Goal: Participate in discussion: Engage in conversation with other users on a specific topic

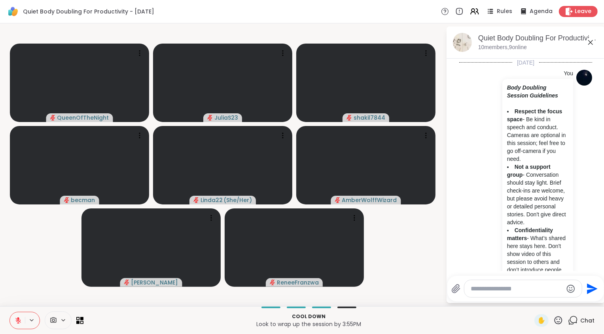
scroll to position [818, 0]
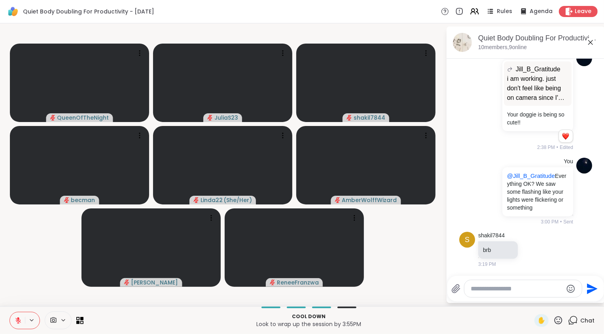
click at [17, 317] on icon at bounding box center [18, 320] width 7 height 7
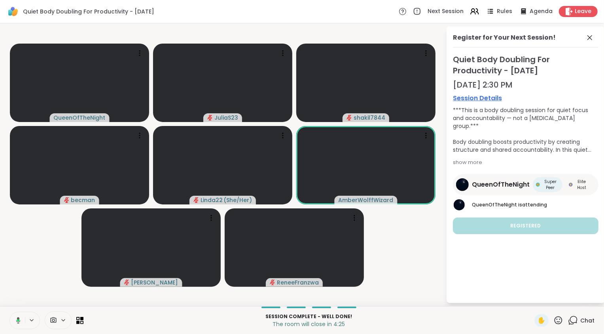
click at [19, 319] on icon at bounding box center [18, 320] width 2 height 2
click at [19, 319] on icon at bounding box center [18, 318] width 2 height 3
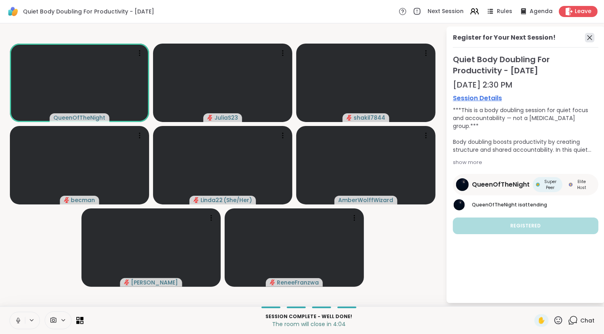
click at [591, 39] on icon at bounding box center [590, 37] width 5 height 5
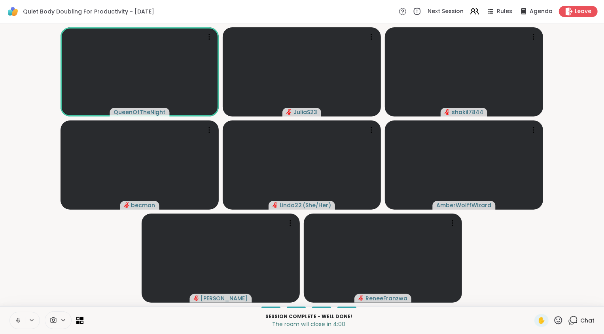
click at [525, 263] on video-player-container "QueenOfTheNight JuliaS23 shakil7844 becman Linda22 ( She/Her ) AmberWolffWizard…" at bounding box center [302, 165] width 595 height 276
click at [21, 318] on icon at bounding box center [18, 320] width 7 height 7
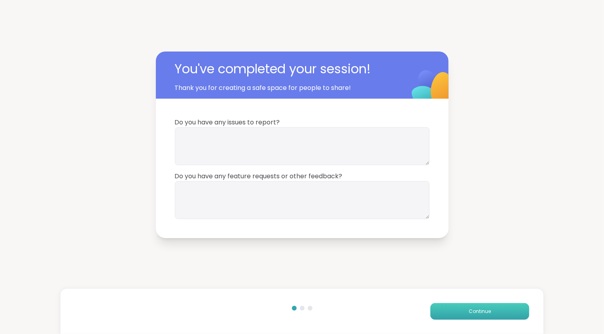
click at [482, 315] on button "Continue" at bounding box center [479, 311] width 99 height 17
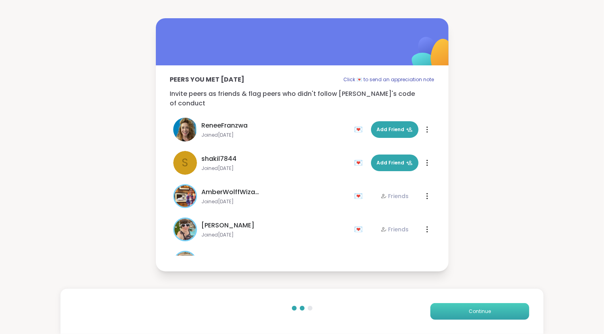
click at [482, 315] on button "Continue" at bounding box center [479, 311] width 99 height 17
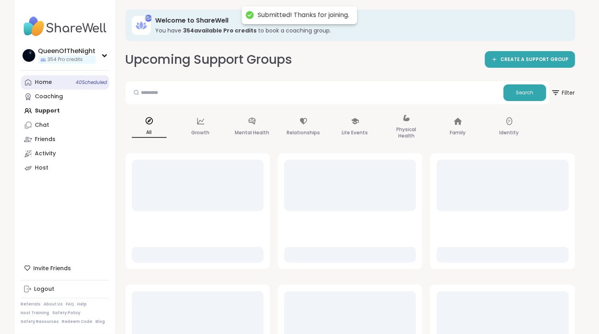
click at [66, 81] on link "Home 40 Scheduled" at bounding box center [65, 82] width 88 height 14
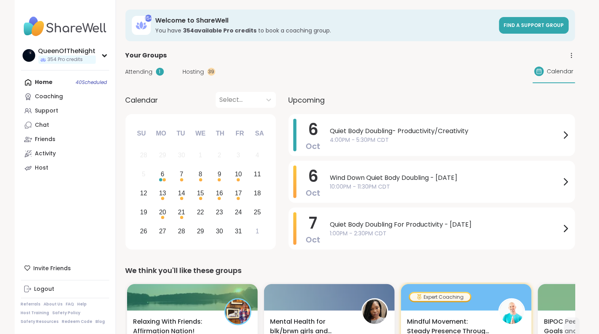
click at [144, 75] on span "Attending" at bounding box center [138, 72] width 27 height 8
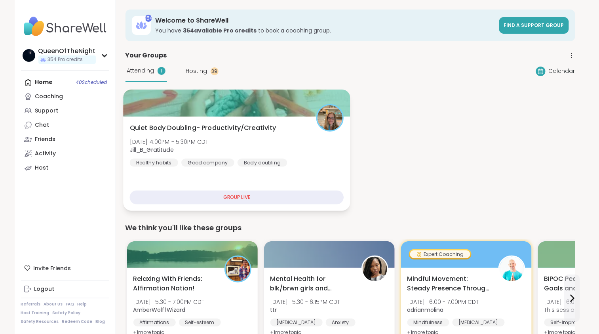
click at [227, 149] on div "Quiet Body Doubling- Productivity/Creativity [DATE] 4:00PM - 5:30PM CDT Jill_B_…" at bounding box center [236, 145] width 214 height 44
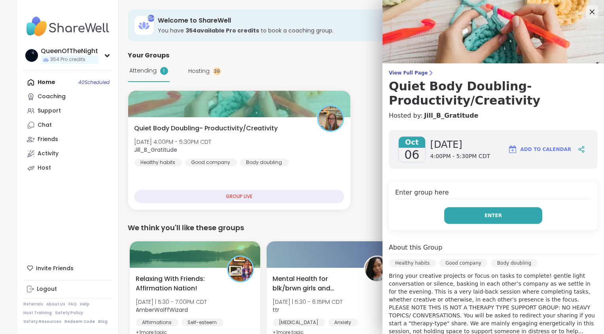
click at [485, 213] on span "Enter" at bounding box center [493, 215] width 17 height 7
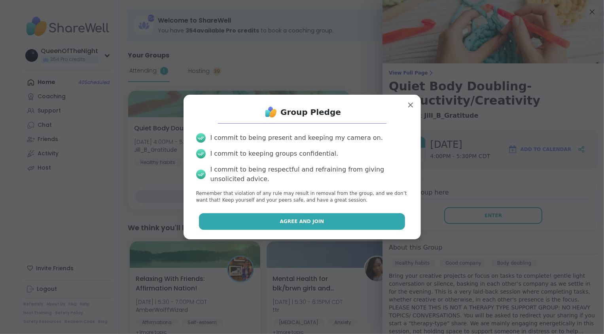
click at [336, 219] on button "Agree and Join" at bounding box center [302, 221] width 206 height 17
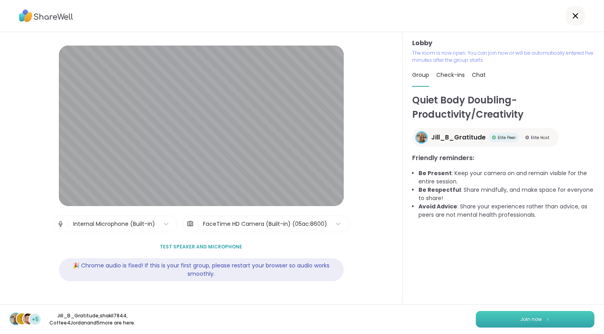
click at [527, 319] on span "Join now" at bounding box center [532, 318] width 22 height 7
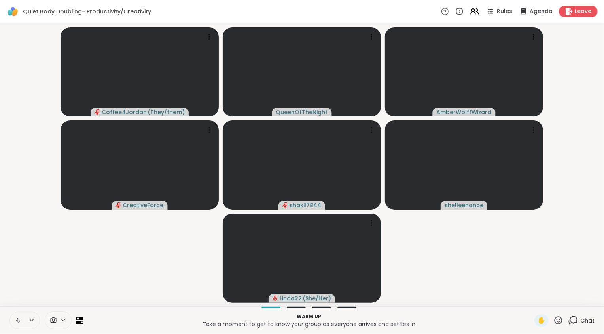
click at [22, 322] on button at bounding box center [17, 320] width 15 height 17
click at [37, 279] on video-player-container "Coffee4Jordan ( They/them ) QueenOfTheNight AmberWolffWizard CreativeForce shak…" at bounding box center [302, 165] width 595 height 276
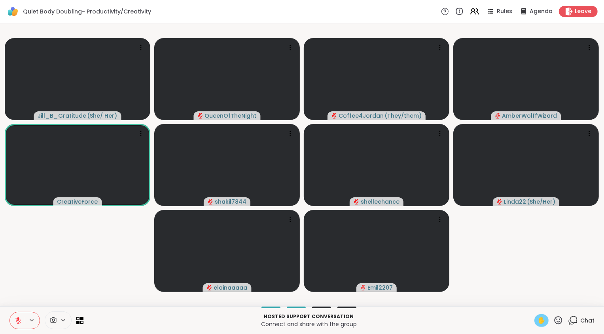
click at [538, 320] on span "✋" at bounding box center [542, 319] width 8 height 9
click at [507, 262] on video-player-container "Jill_B_Gratitude ( She/ Her ) ✋ QueenOfTheNight Coffee4Jordan ( They/them ) Amb…" at bounding box center [302, 165] width 595 height 276
click at [19, 252] on video-player-container "Jill_B_Gratitude ( She/ Her ) ✋ QueenOfTheNight Coffee4Jordan ( They/them ) Amb…" at bounding box center [302, 165] width 595 height 276
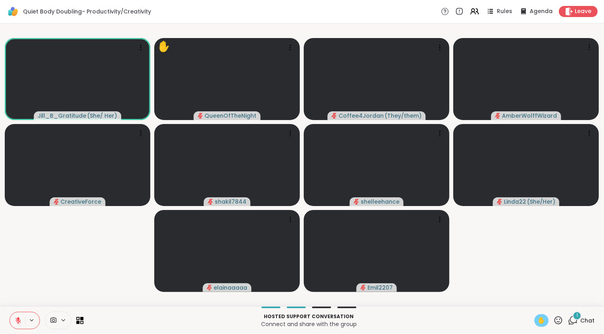
click at [19, 317] on icon at bounding box center [18, 320] width 7 height 7
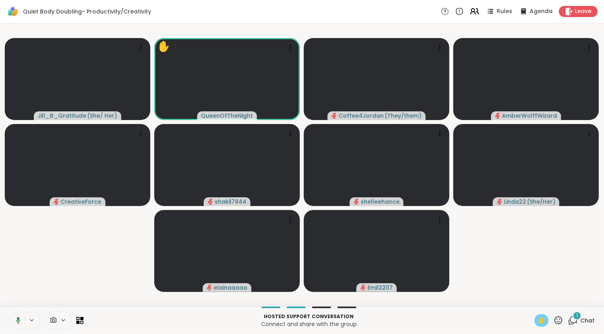
click at [472, 9] on icon at bounding box center [475, 11] width 10 height 10
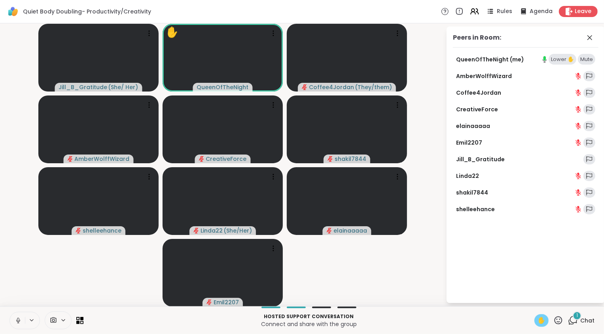
click at [561, 60] on div "Lower ✋" at bounding box center [563, 59] width 28 height 11
click at [340, 290] on video-player-container "Jill_B_Gratitude ( She/ Her ) QueenOfTheNight Coffee4Jordan ( They/them ) Amber…" at bounding box center [223, 165] width 436 height 276
click at [21, 322] on icon at bounding box center [18, 320] width 7 height 7
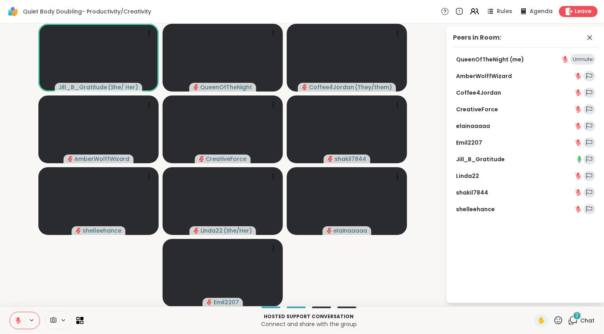
click at [568, 323] on icon at bounding box center [573, 320] width 10 height 10
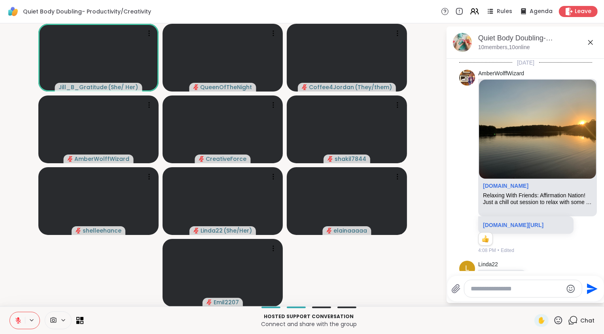
scroll to position [409, 0]
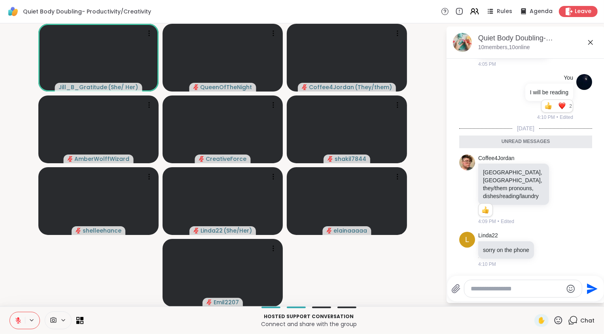
click at [568, 323] on icon at bounding box center [573, 320] width 10 height 10
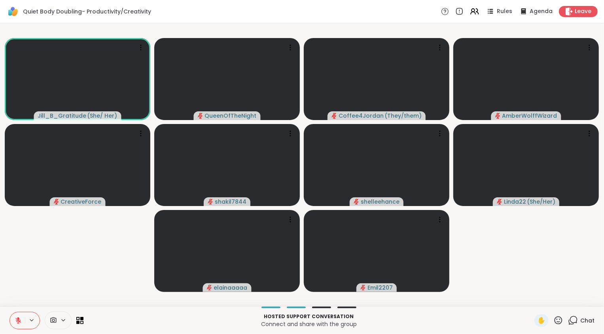
click at [540, 254] on video-player-container "Jill_B_Gratitude ( She/ Her ) QueenOfTheNight Coffee4Jordan ( They/them ) Amber…" at bounding box center [302, 165] width 595 height 276
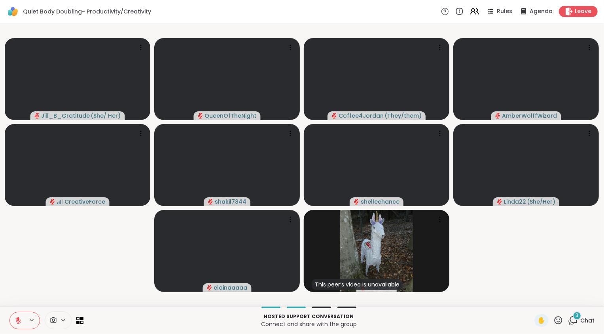
click at [569, 323] on icon at bounding box center [573, 320] width 10 height 10
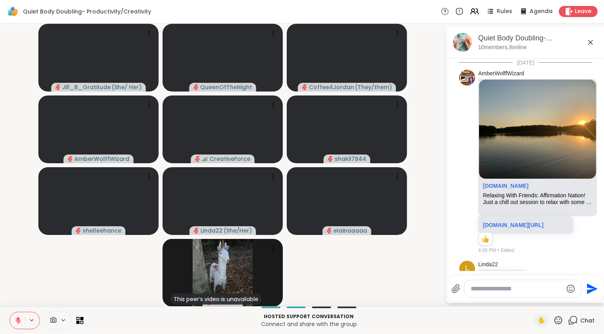
scroll to position [578, 0]
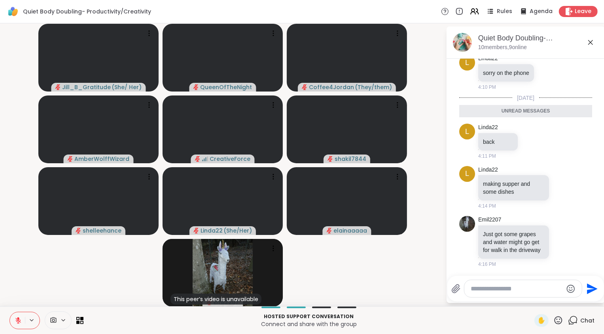
click at [574, 321] on div "Chat" at bounding box center [581, 320] width 27 height 13
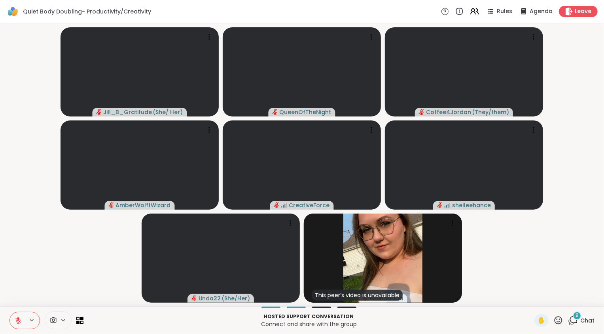
click at [574, 321] on div "8 Chat" at bounding box center [581, 320] width 27 height 13
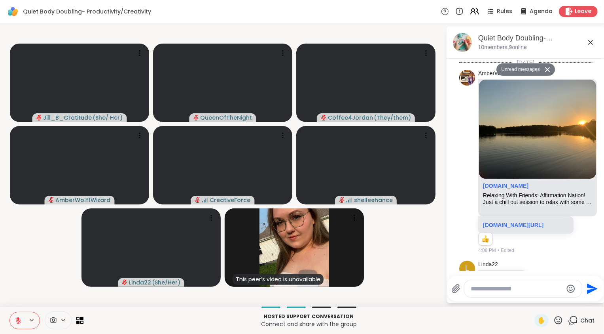
scroll to position [1036, 0]
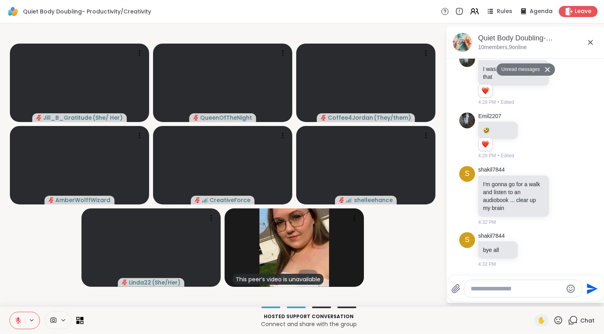
click at [574, 321] on div "Chat" at bounding box center [581, 320] width 27 height 13
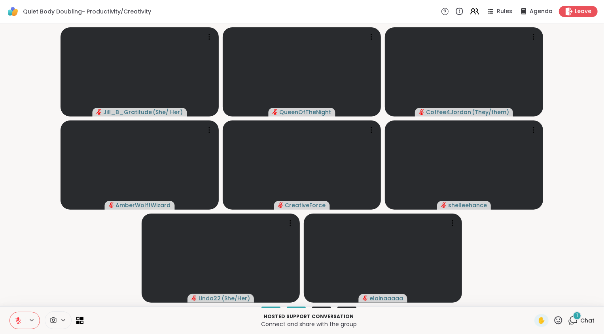
click at [570, 321] on icon at bounding box center [573, 320] width 10 height 10
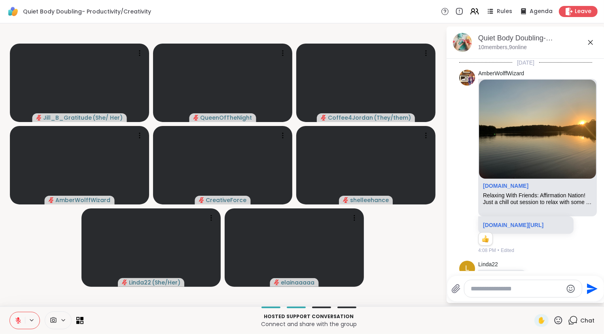
scroll to position [1116, 0]
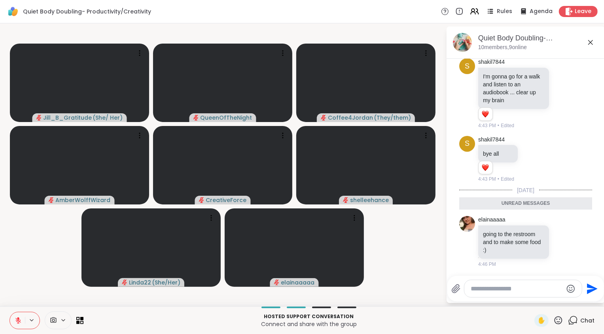
click at [570, 321] on icon at bounding box center [573, 320] width 10 height 10
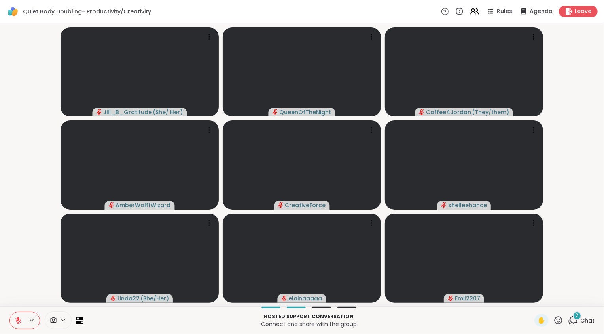
click at [570, 321] on icon at bounding box center [573, 320] width 10 height 10
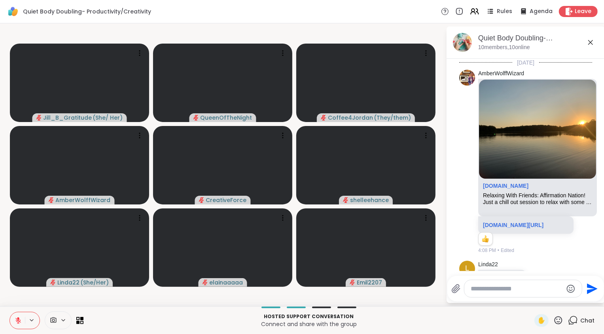
scroll to position [1271, 0]
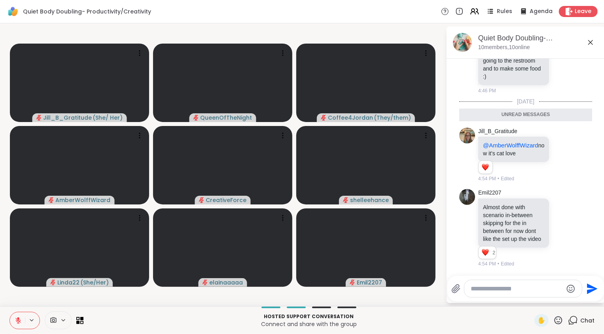
click at [570, 321] on icon at bounding box center [573, 320] width 10 height 10
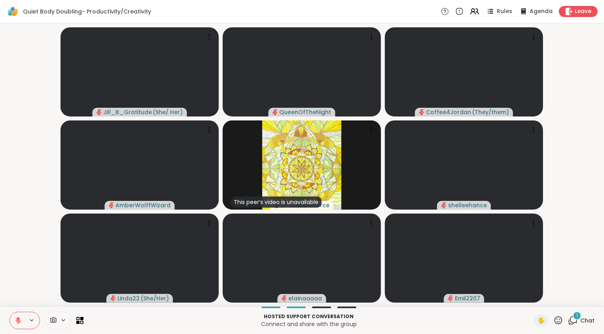
click at [570, 320] on icon at bounding box center [573, 320] width 10 height 10
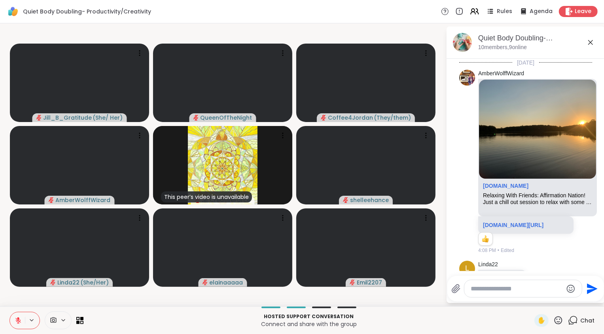
scroll to position [1321, 0]
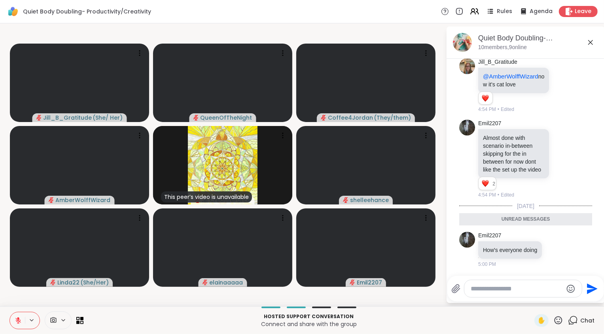
click at [514, 283] on div at bounding box center [523, 288] width 118 height 17
click at [512, 286] on textarea "Type your message" at bounding box center [517, 288] width 92 height 8
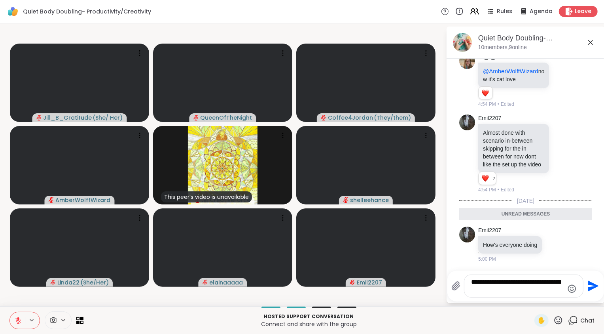
type textarea "**********"
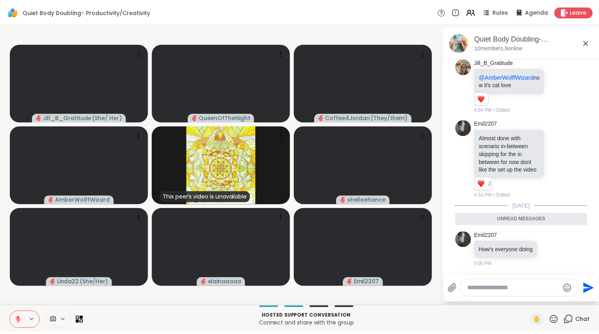
scroll to position [1352, 0]
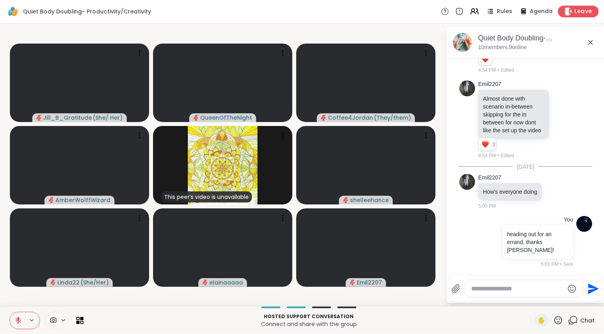
click at [575, 11] on span "Leave" at bounding box center [583, 12] width 17 height 8
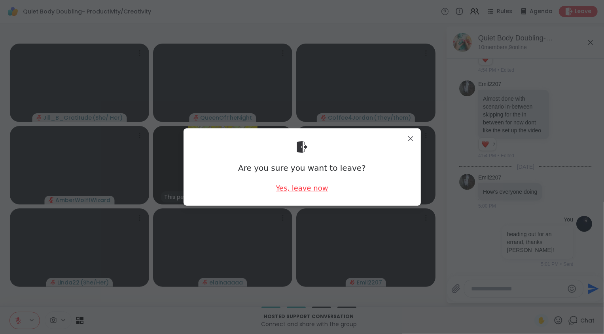
click at [317, 189] on div "Yes, leave now" at bounding box center [302, 188] width 52 height 10
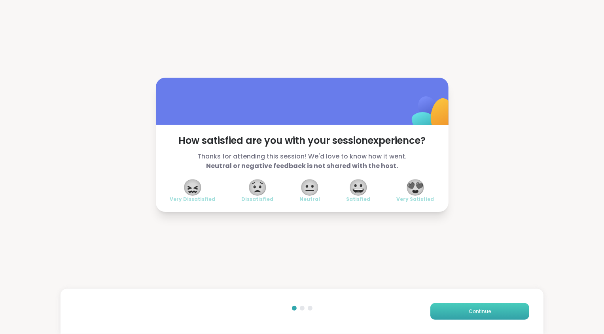
click at [485, 316] on button "Continue" at bounding box center [479, 311] width 99 height 17
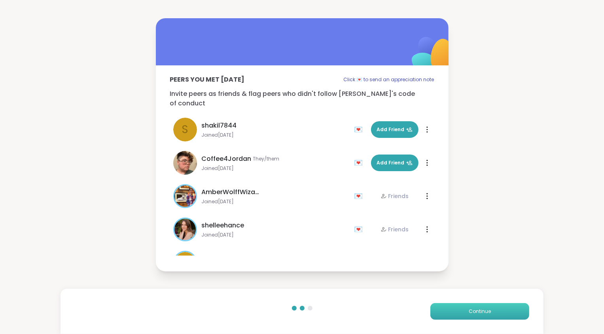
click at [485, 316] on button "Continue" at bounding box center [479, 311] width 99 height 17
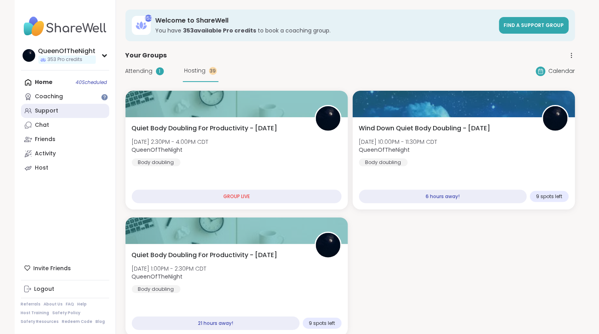
click at [55, 110] on div "Support" at bounding box center [46, 111] width 23 height 8
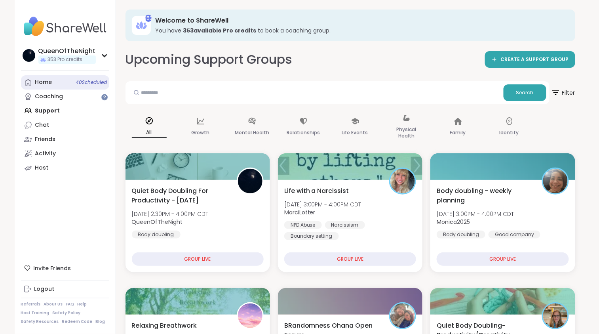
click at [60, 88] on link "Home 40 Scheduled" at bounding box center [65, 82] width 88 height 14
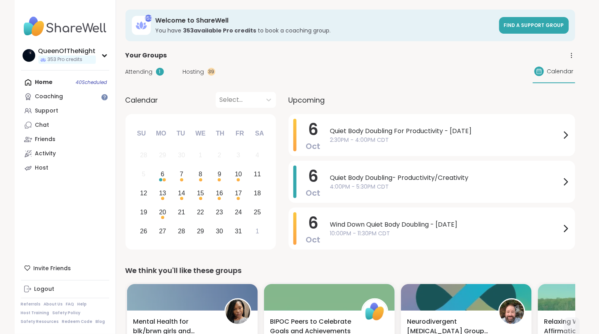
click at [196, 71] on span "Hosting" at bounding box center [193, 72] width 21 height 8
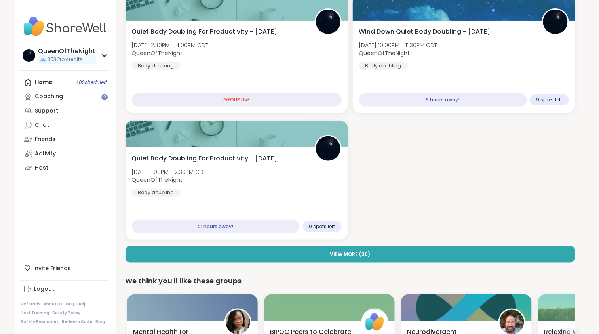
scroll to position [96, 0]
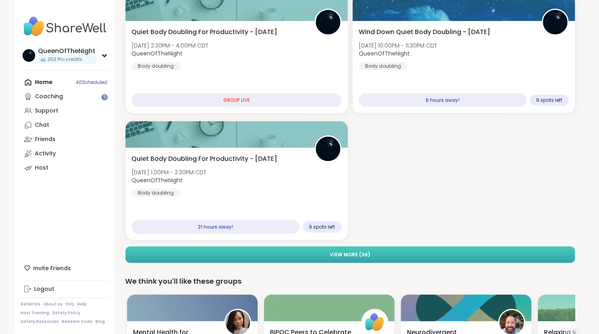
click at [368, 253] on span "View More ( 36 )" at bounding box center [350, 254] width 40 height 7
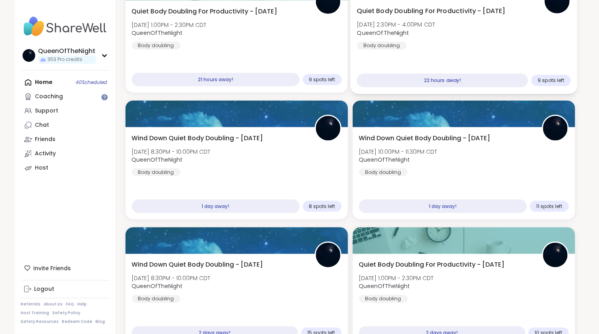
scroll to position [246, 0]
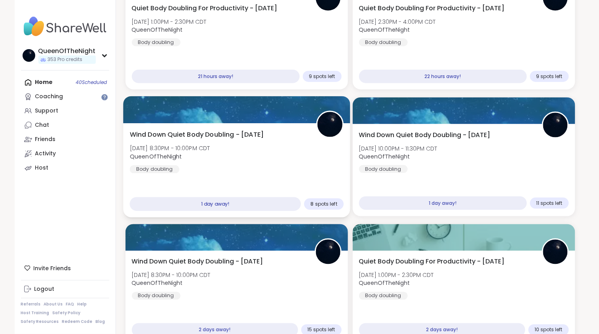
click at [263, 161] on div "Wind Down Quiet Body Doubling - Tuesday Tue, Oct 07 | 8:30PM - 10:00PM CDT Quee…" at bounding box center [236, 152] width 214 height 44
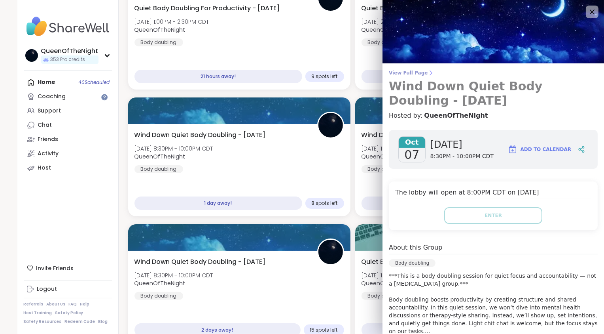
click at [404, 70] on span "View Full Page" at bounding box center [493, 73] width 209 height 6
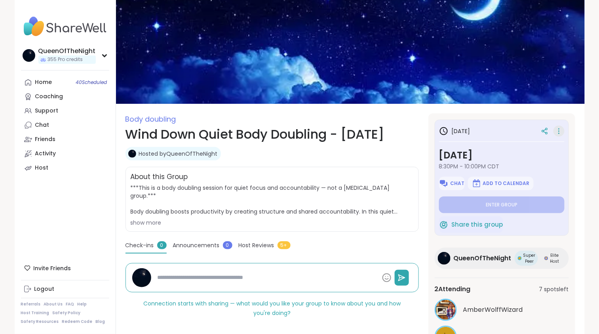
click at [561, 131] on icon at bounding box center [559, 130] width 8 height 11
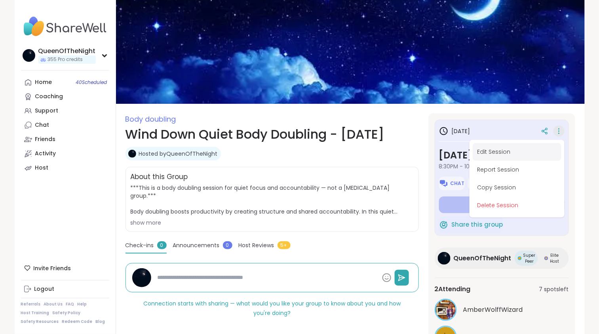
click at [523, 154] on button "Edit Session" at bounding box center [516, 152] width 89 height 18
type textarea "*"
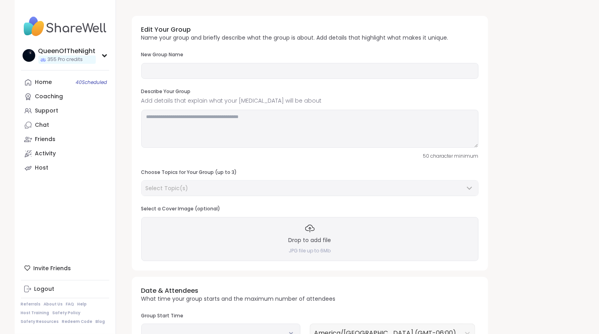
type input "**********"
type textarea "**********"
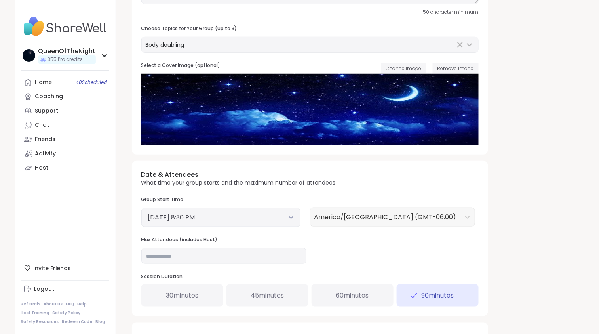
scroll to position [149, 0]
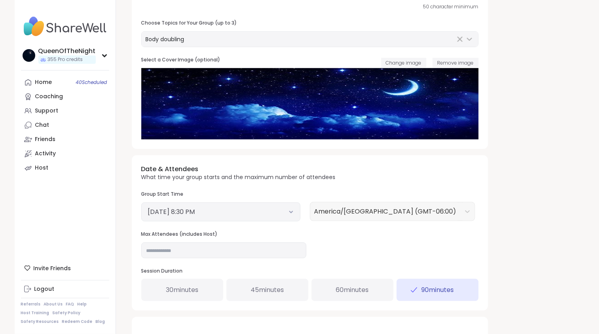
click at [293, 209] on button "October 7, 2025 8:30 PM" at bounding box center [221, 211] width 146 height 9
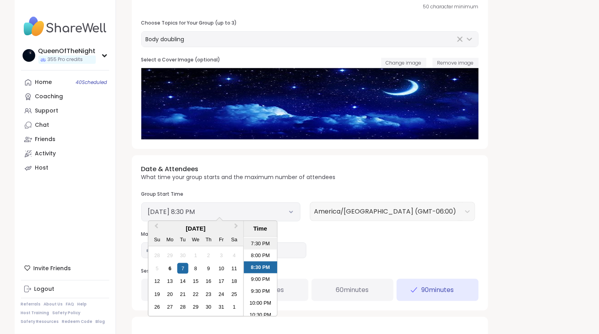
scroll to position [460, 0]
click at [262, 281] on li "9:00 PM" at bounding box center [260, 281] width 34 height 12
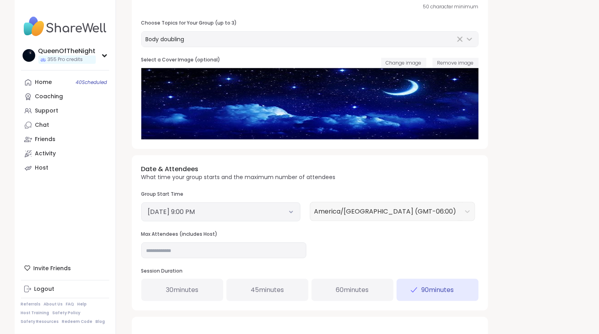
click at [356, 286] on span "60 minutes" at bounding box center [352, 289] width 33 height 9
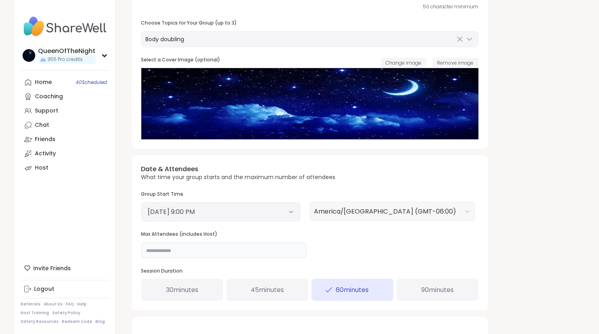
click at [212, 246] on input "**" at bounding box center [223, 250] width 165 height 16
type input "**"
click at [508, 246] on div "**********" at bounding box center [349, 181] width 449 height 641
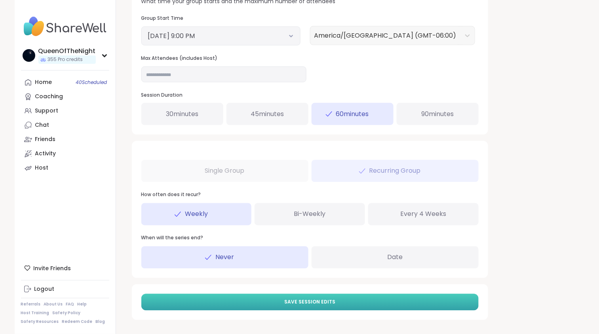
click at [348, 302] on button "Save Session Edits" at bounding box center [309, 302] width 337 height 17
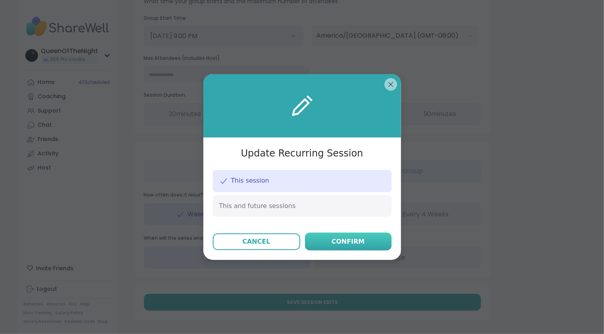
click at [341, 245] on div "Confirm" at bounding box center [348, 241] width 33 height 9
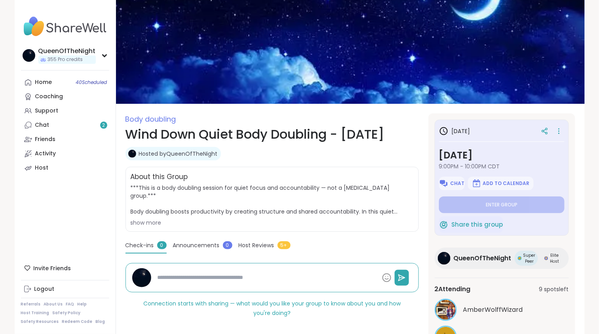
type textarea "*"
